Goal: Navigation & Orientation: Go to known website

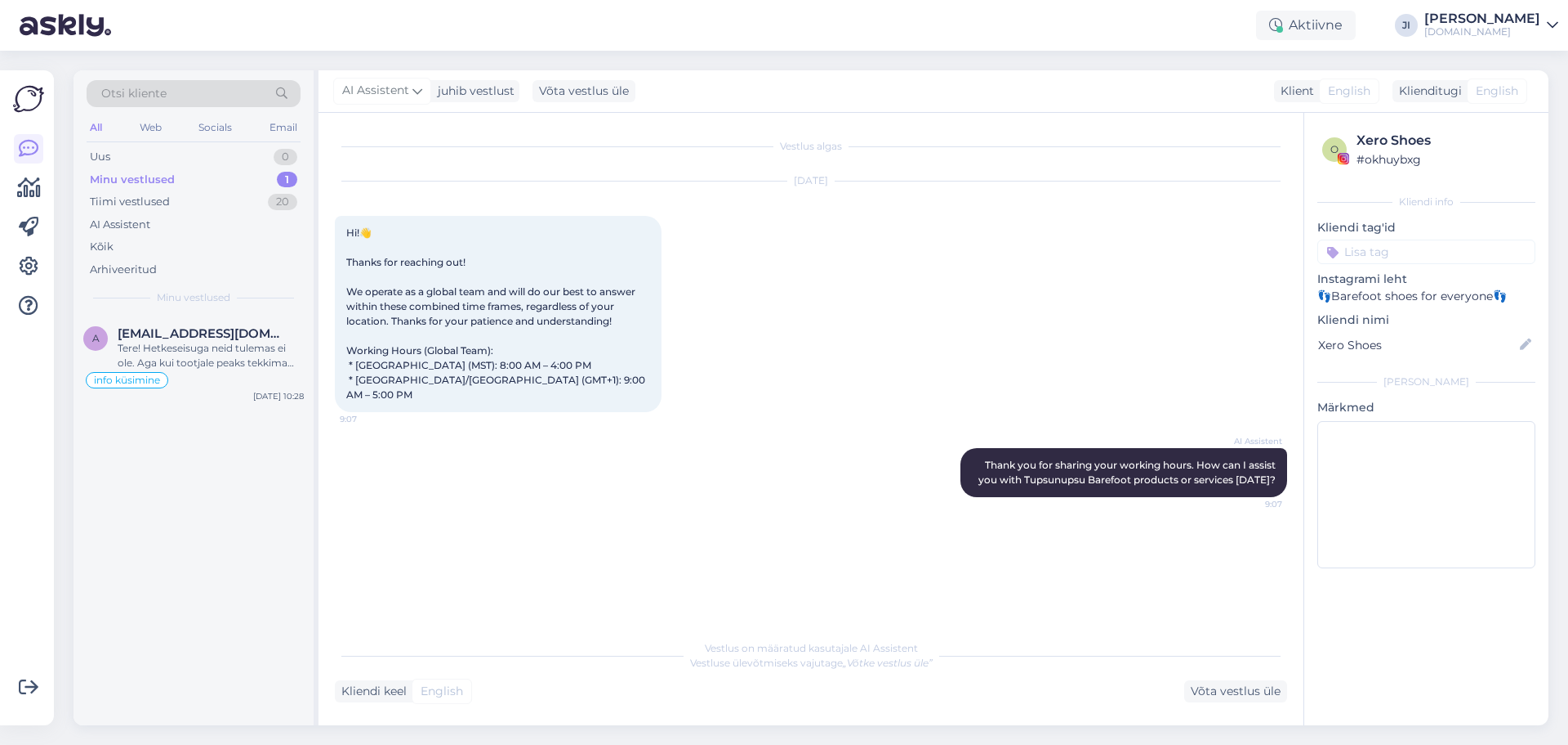
click at [1499, 25] on div "[DOMAIN_NAME]" at bounding box center [1482, 31] width 116 height 13
click at [1392, 139] on div "Logi välja" at bounding box center [1413, 139] width 290 height 29
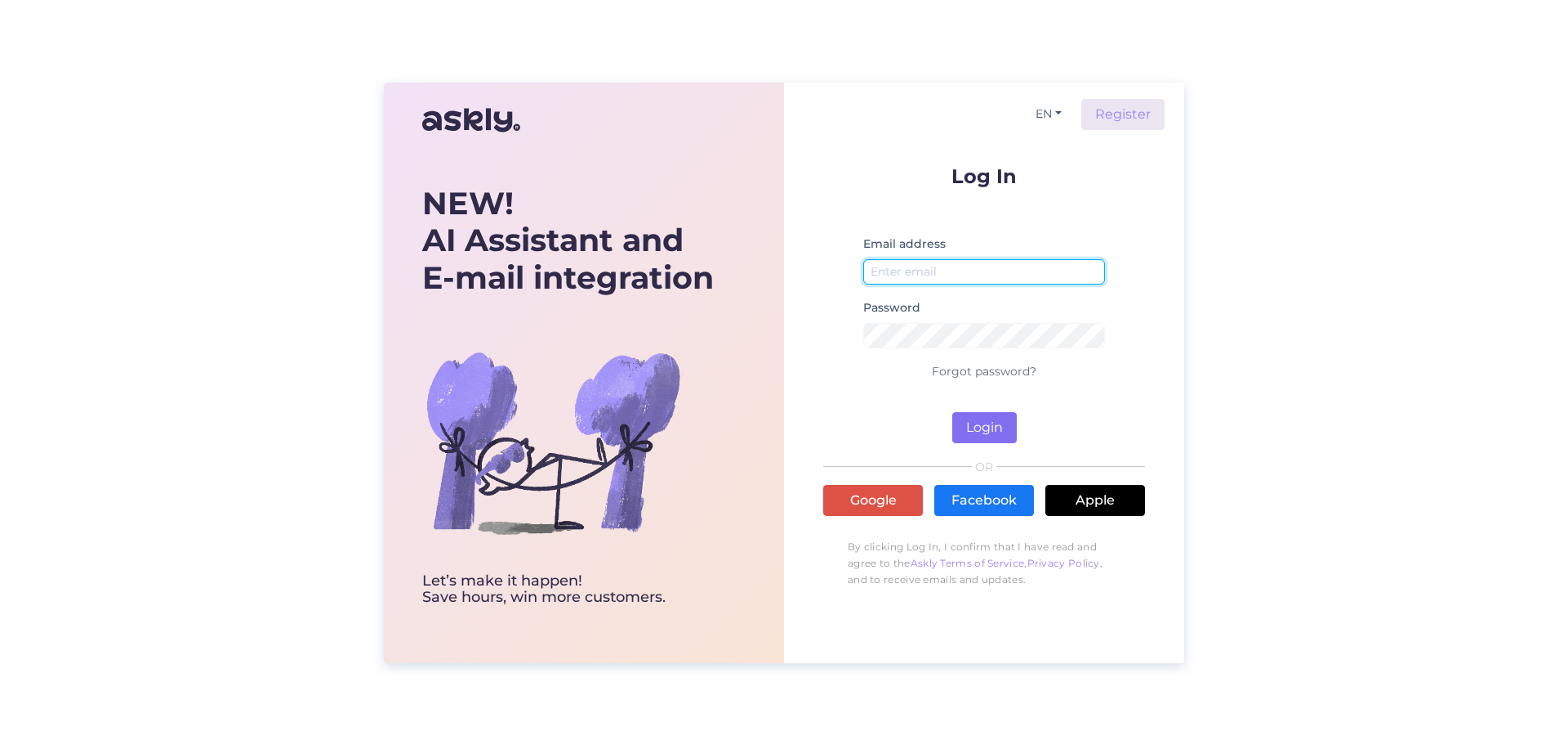
type input "[EMAIL_ADDRESS][DOMAIN_NAME]"
click at [986, 420] on button "Login" at bounding box center [984, 427] width 64 height 31
